Goal: Information Seeking & Learning: Learn about a topic

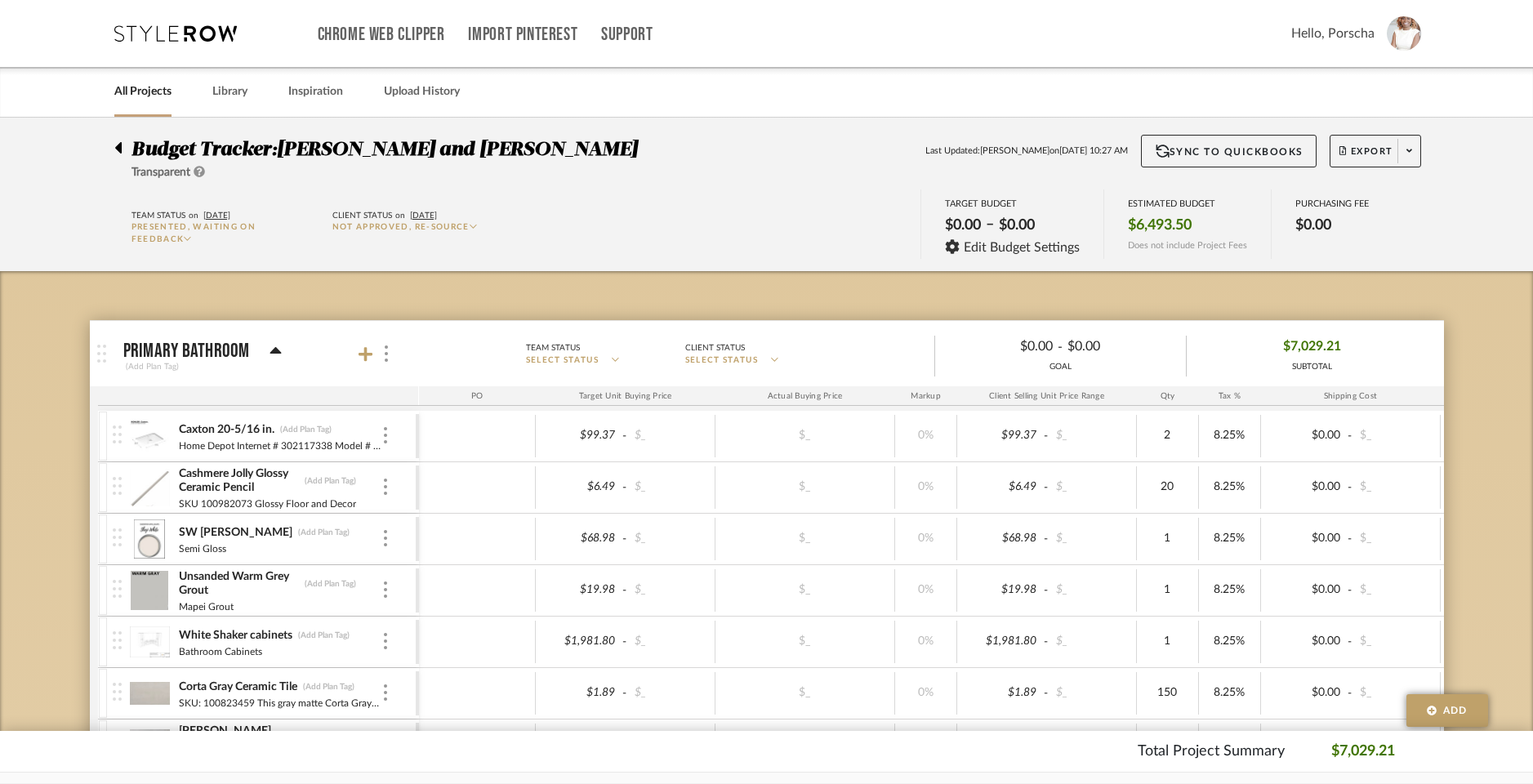
click at [189, 35] on icon at bounding box center [176, 33] width 122 height 16
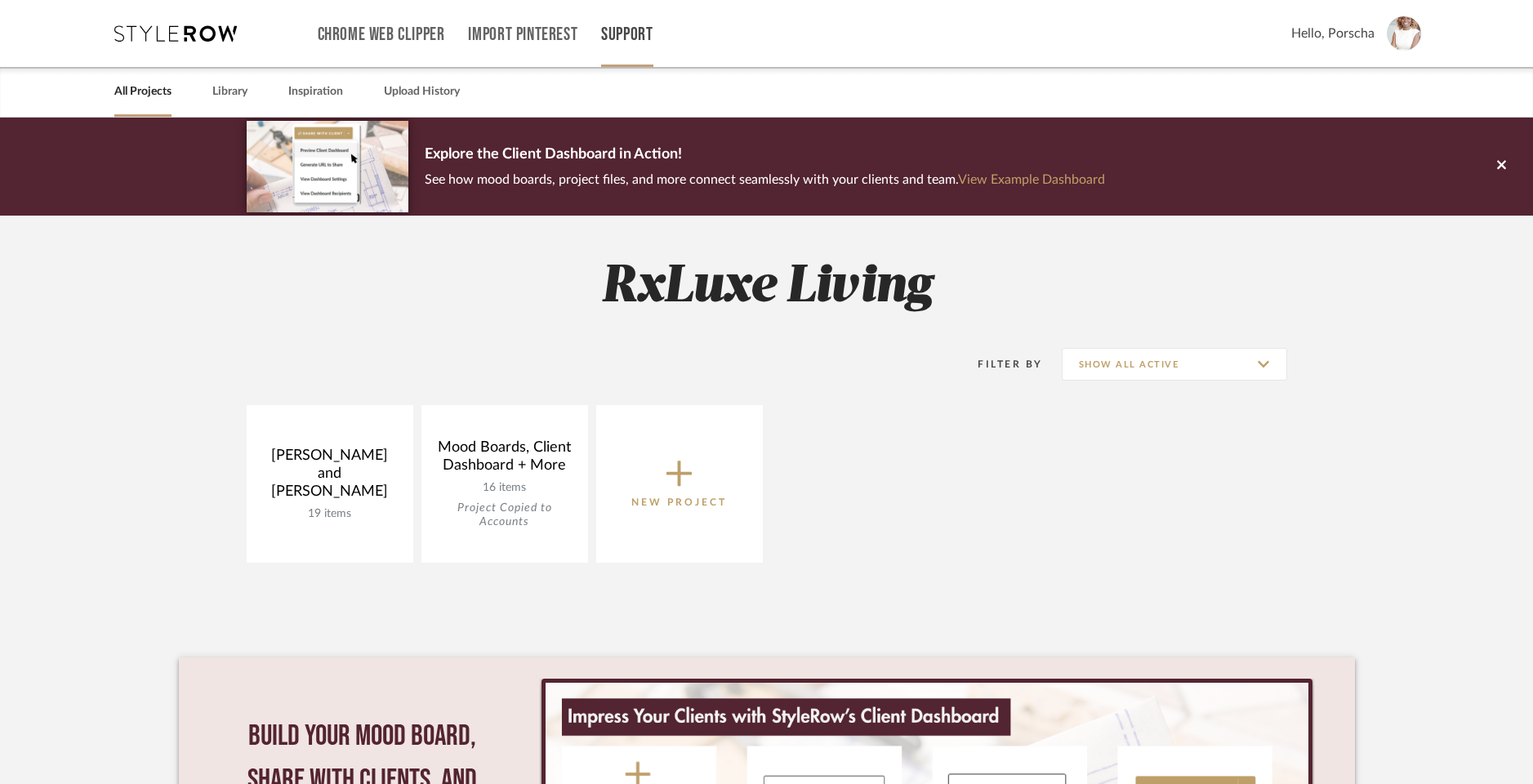
click at [638, 42] on link "Support" at bounding box center [627, 35] width 52 height 14
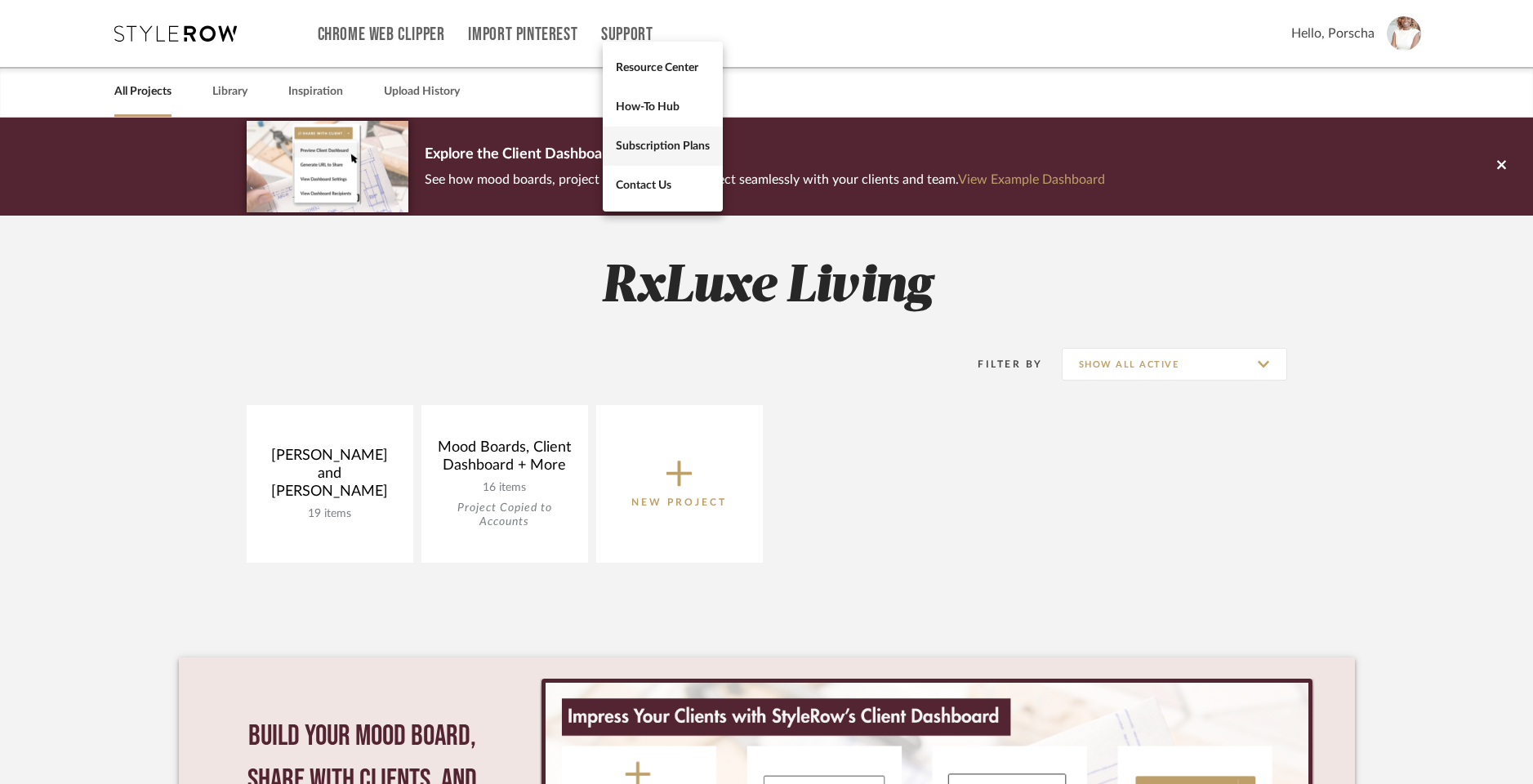
click at [683, 153] on span "Subscription Plans" at bounding box center [662, 146] width 94 height 14
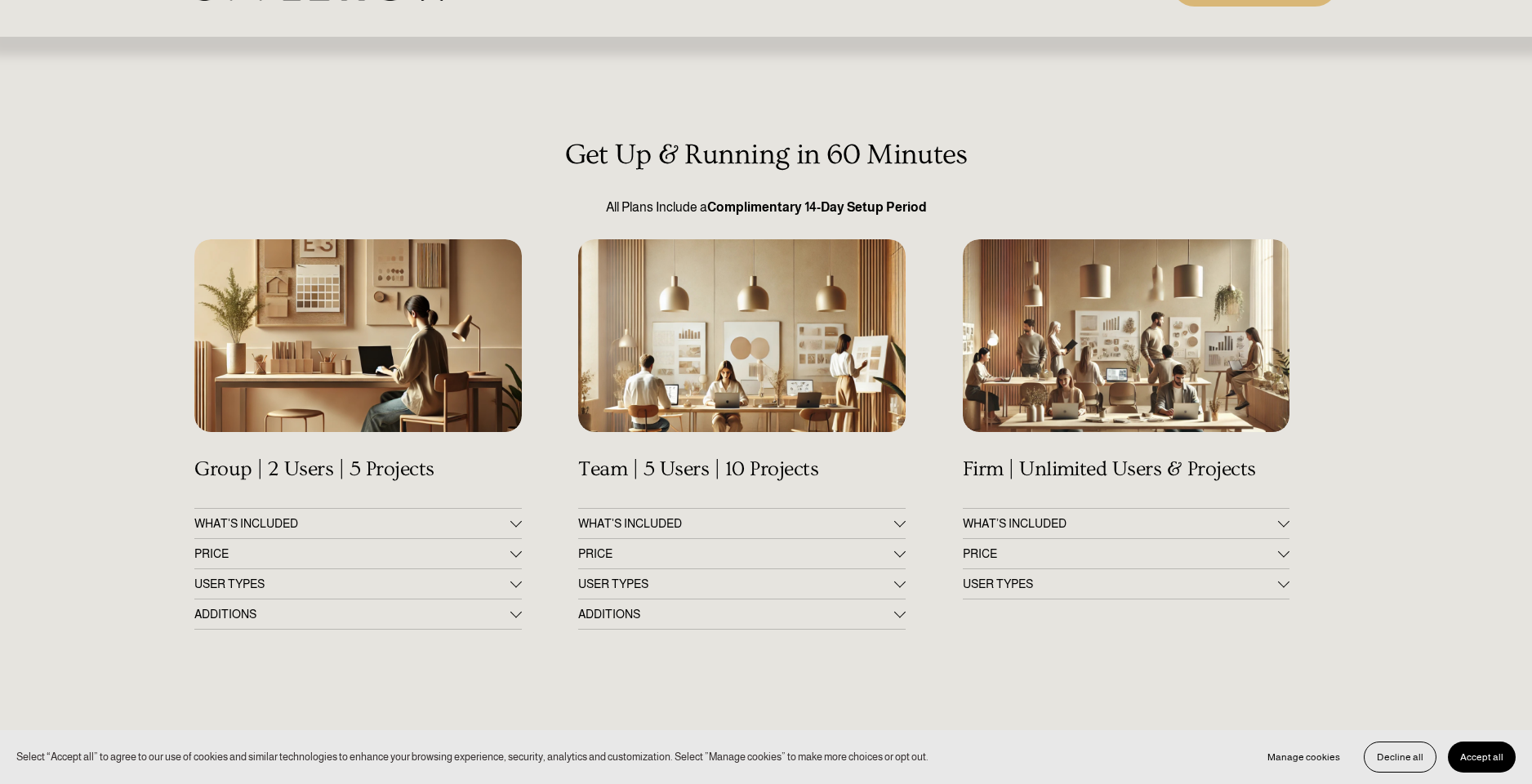
scroll to position [61, 0]
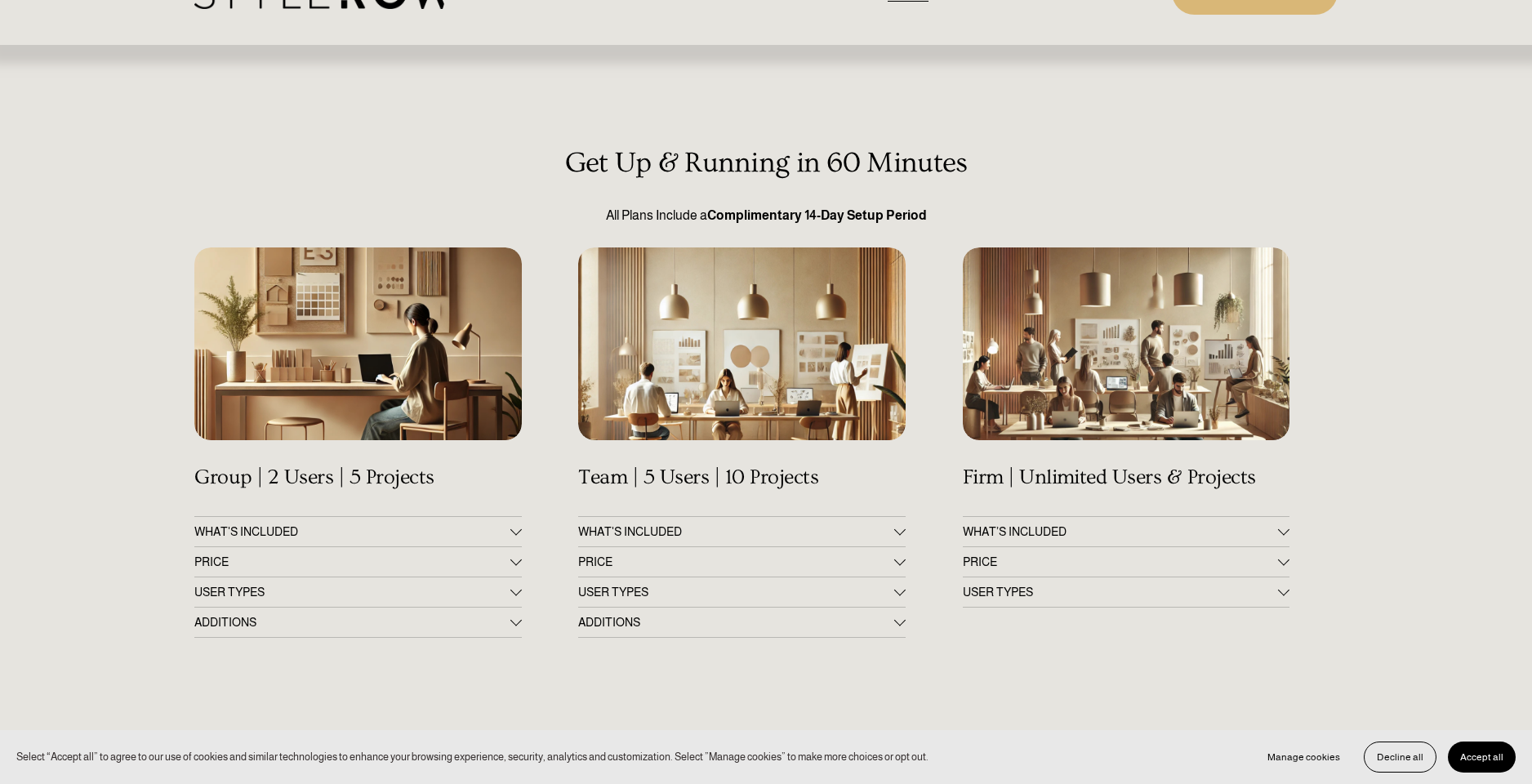
click at [519, 531] on div at bounding box center [515, 528] width 11 height 11
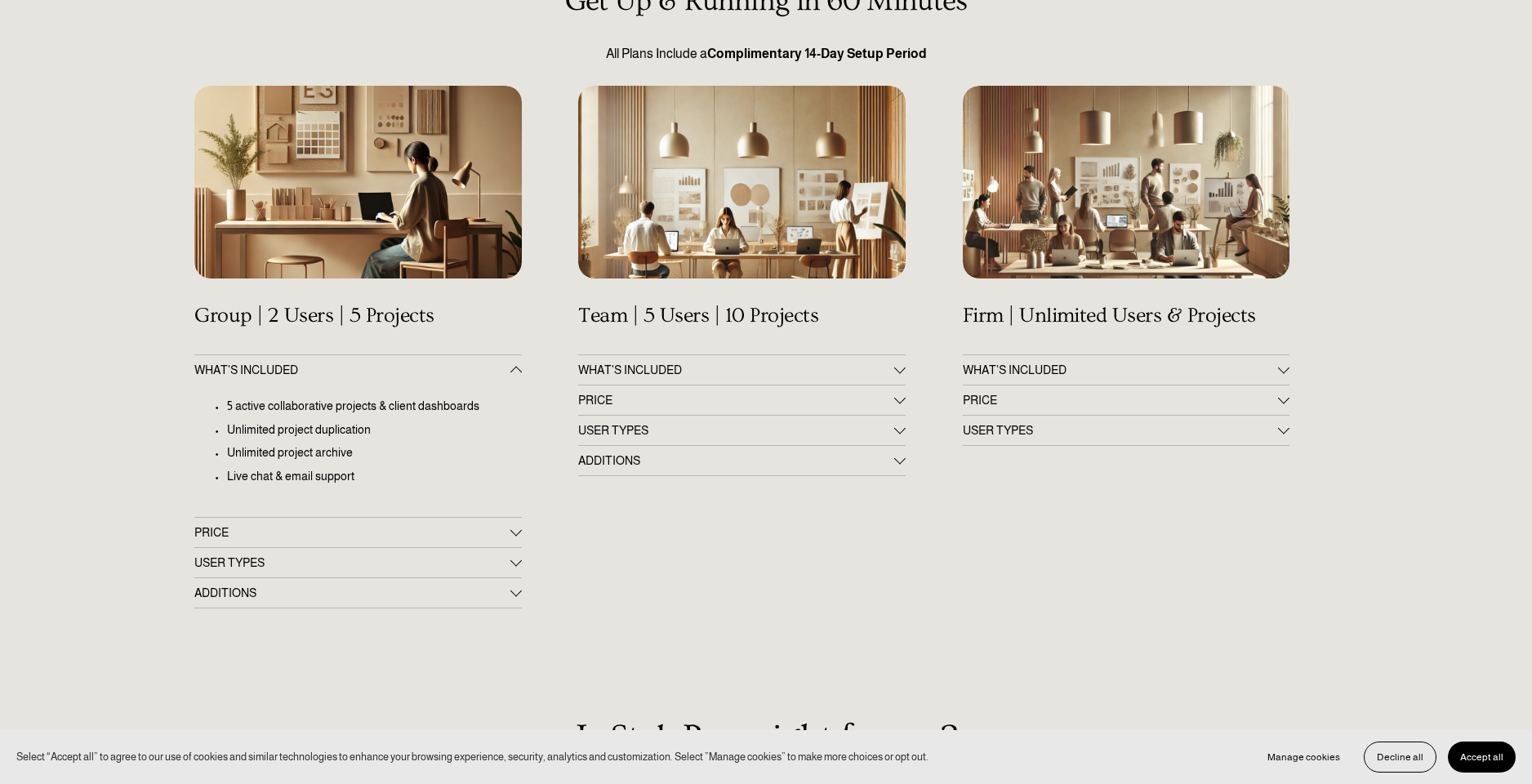
scroll to position [224, 0]
click at [510, 531] on div at bounding box center [515, 531] width 11 height 11
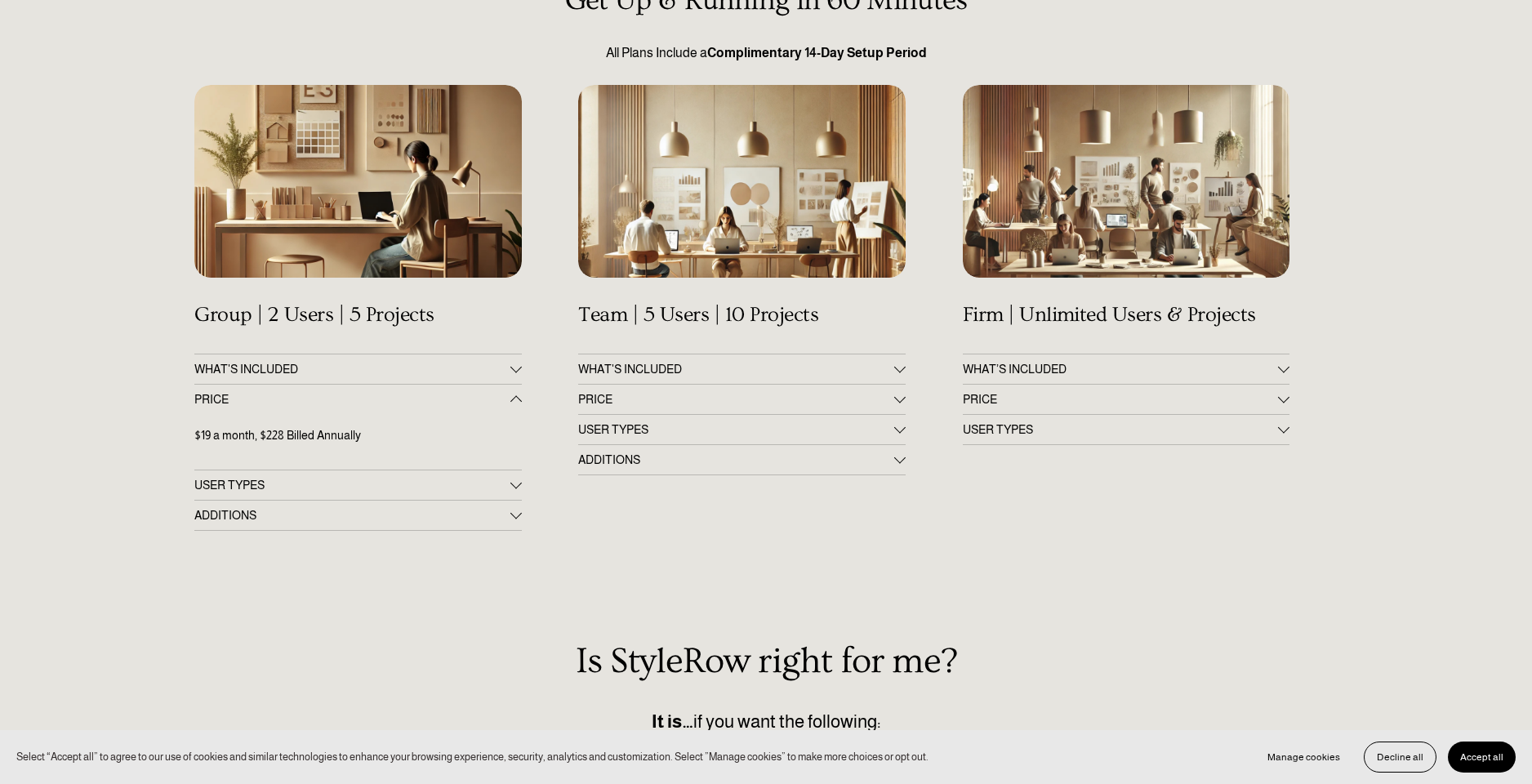
click at [520, 487] on div at bounding box center [515, 484] width 11 height 11
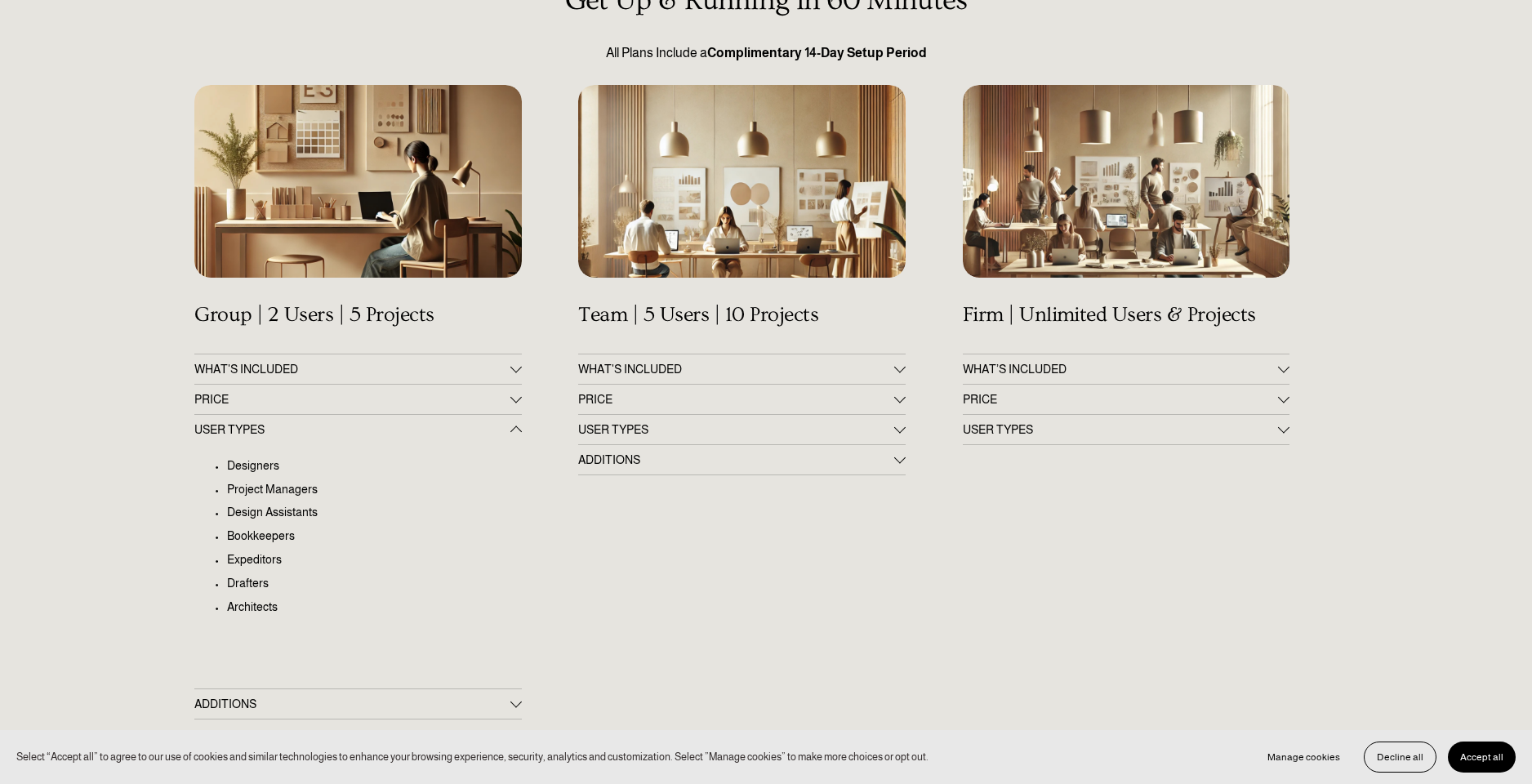
click at [516, 421] on button "USER TYPES" at bounding box center [357, 429] width 326 height 30
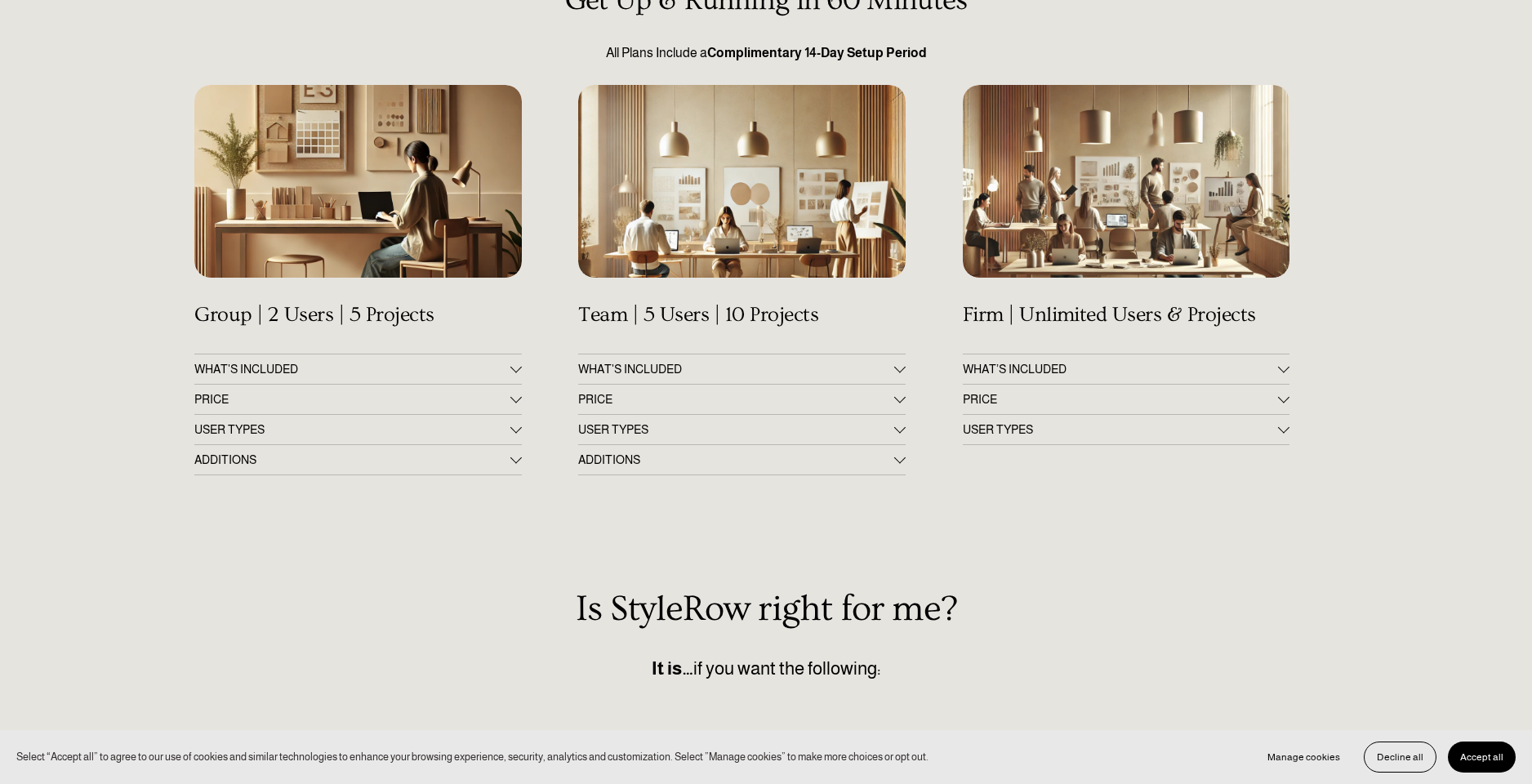
click at [519, 464] on div at bounding box center [515, 459] width 11 height 11
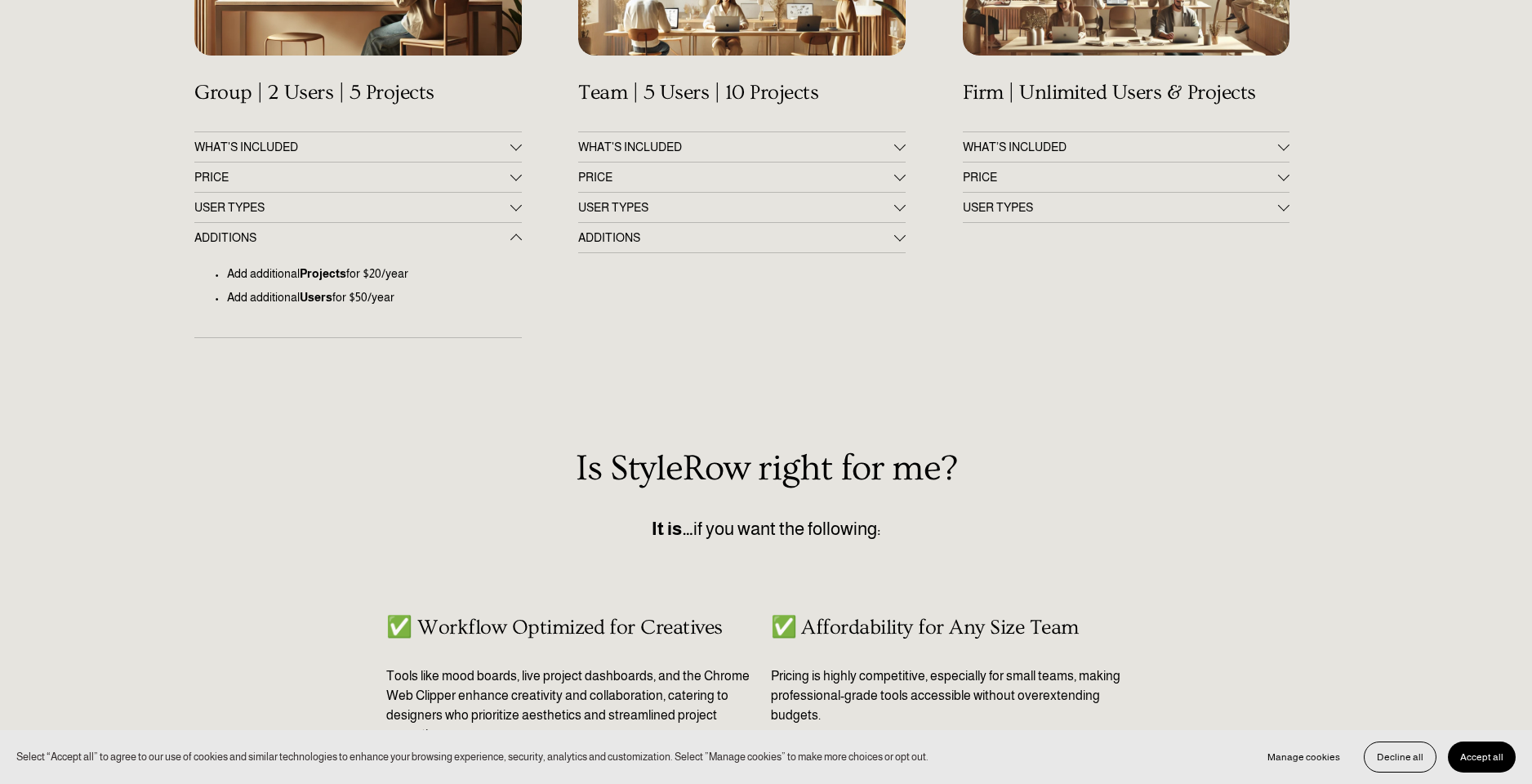
scroll to position [0, 0]
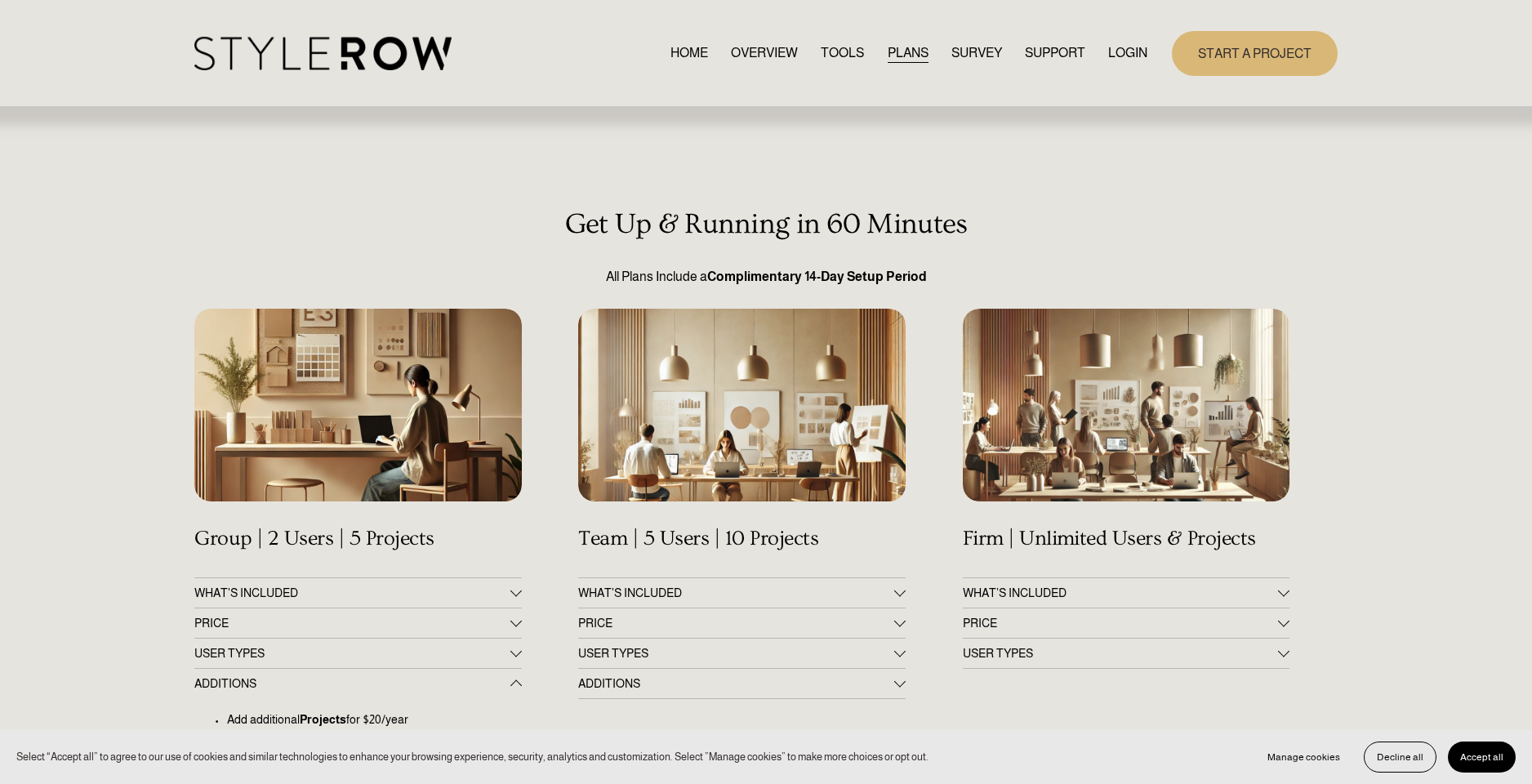
click at [838, 56] on link "TOOLS" at bounding box center [842, 53] width 43 height 22
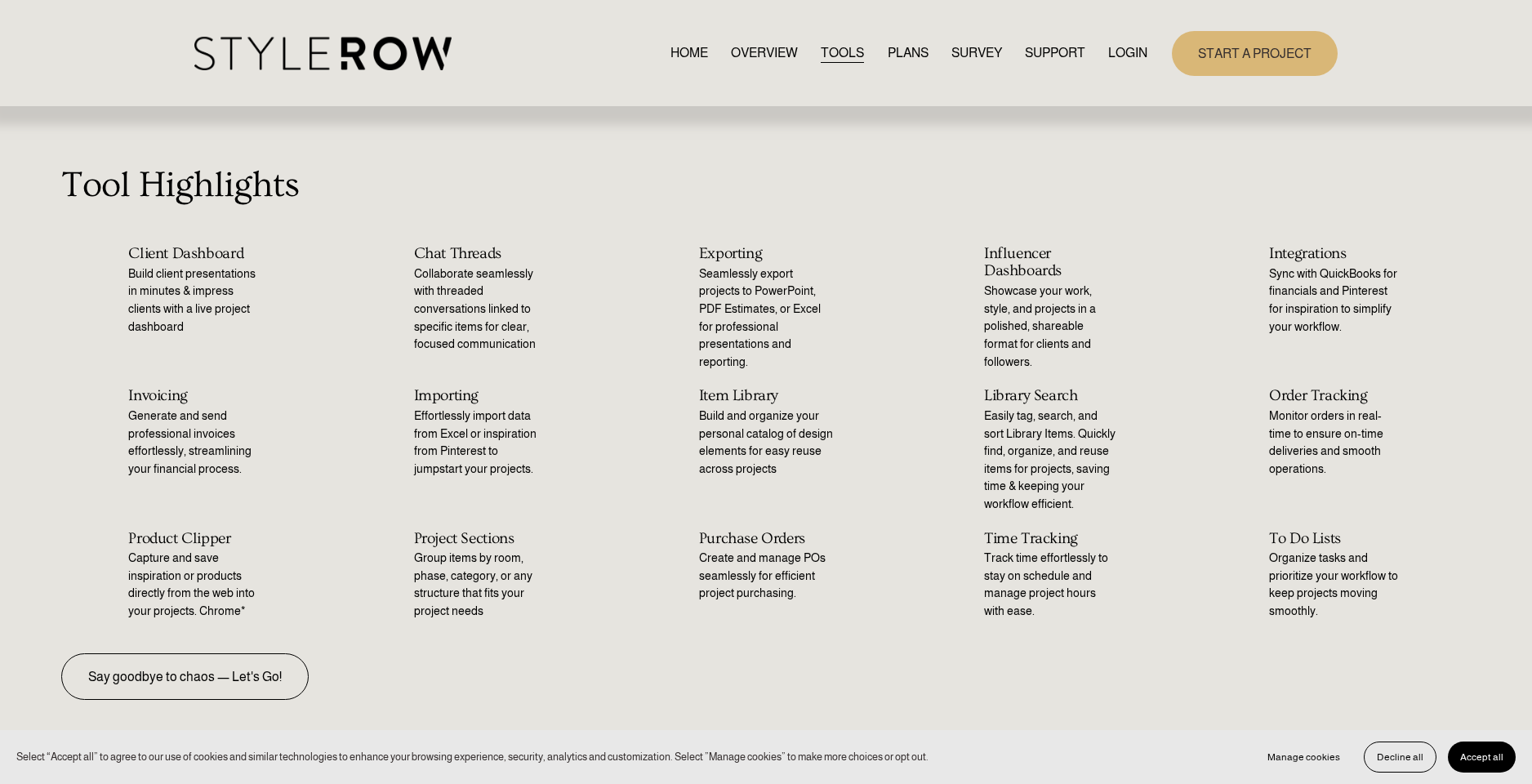
click at [760, 54] on link "OVERVIEW" at bounding box center [764, 53] width 67 height 22
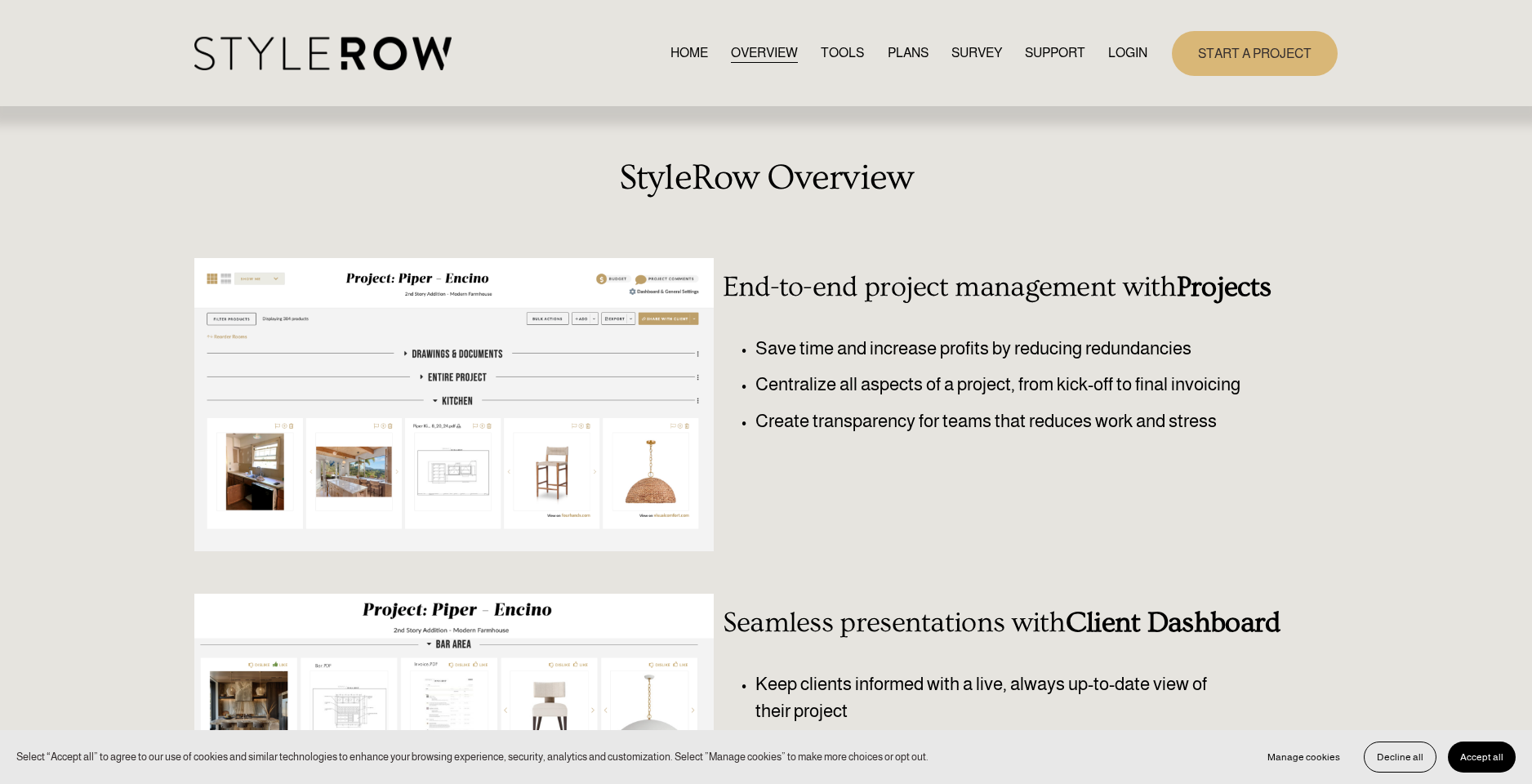
click at [0, 0] on span "QUESTIONS" at bounding box center [0, 0] width 0 height 0
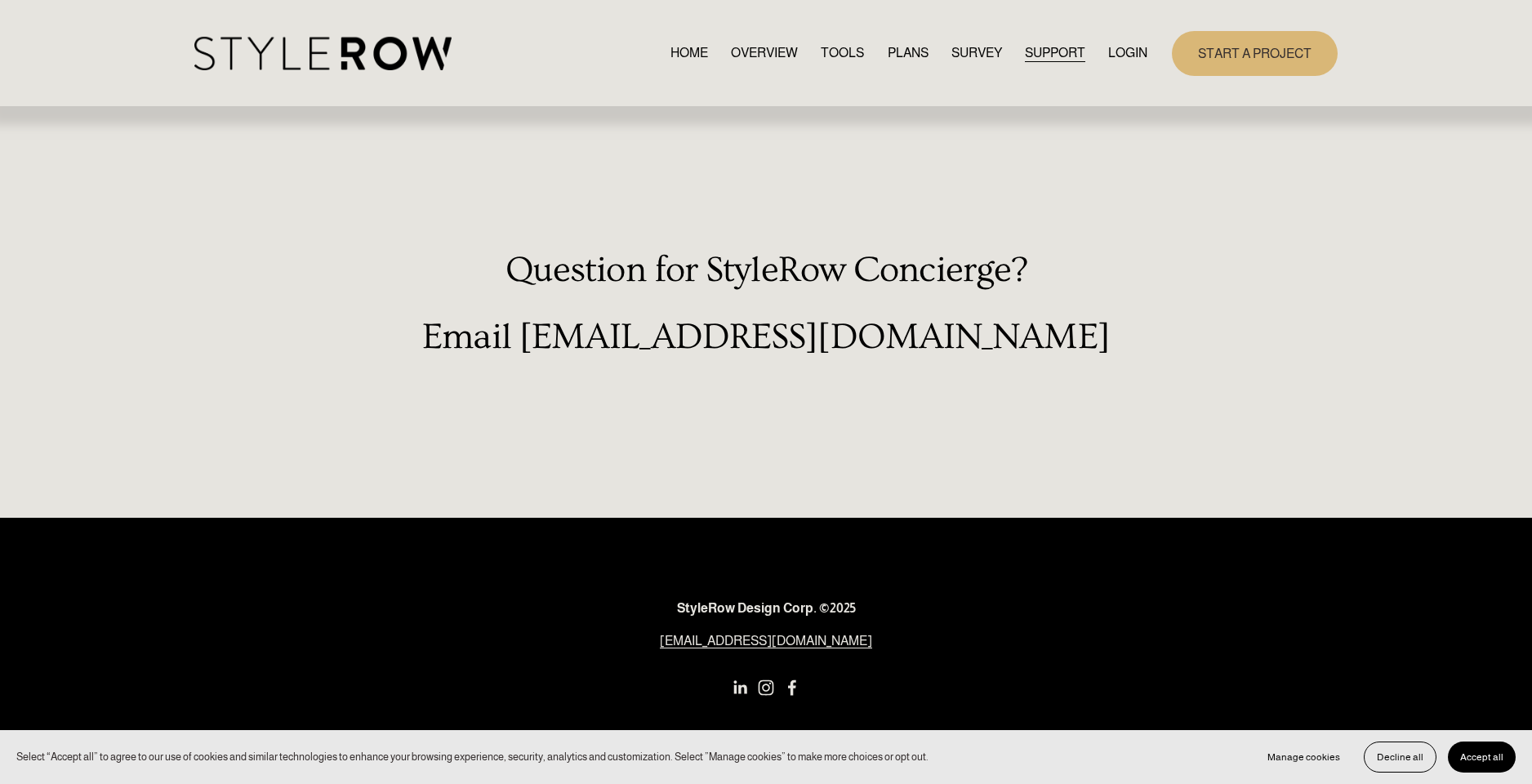
click at [0, 0] on span "FEATURED STYLEBOARD" at bounding box center [0, 0] width 0 height 0
